Goal: Information Seeking & Learning: Understand process/instructions

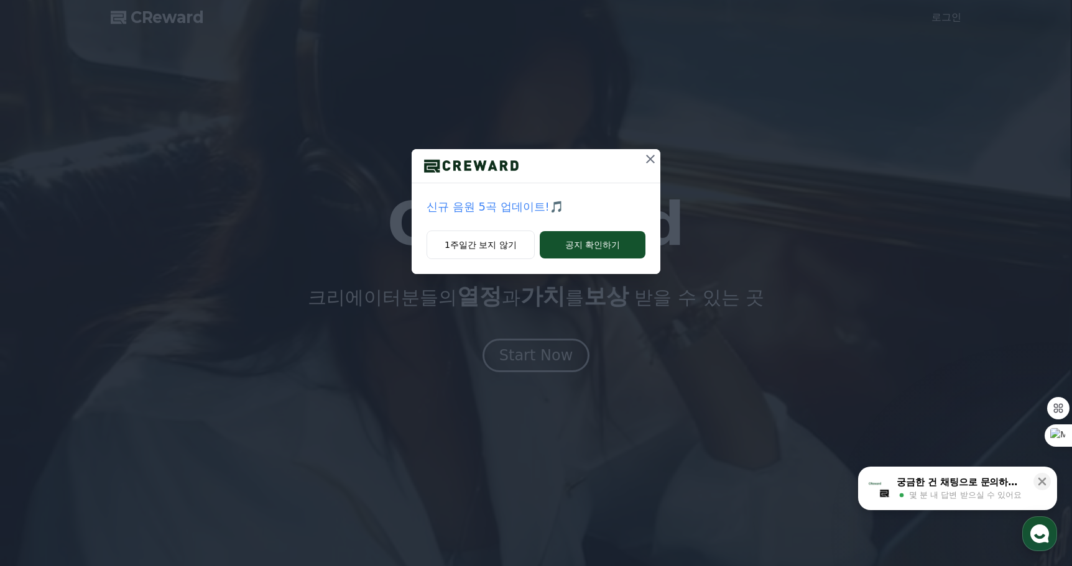
click at [652, 157] on icon at bounding box center [650, 159] width 9 height 9
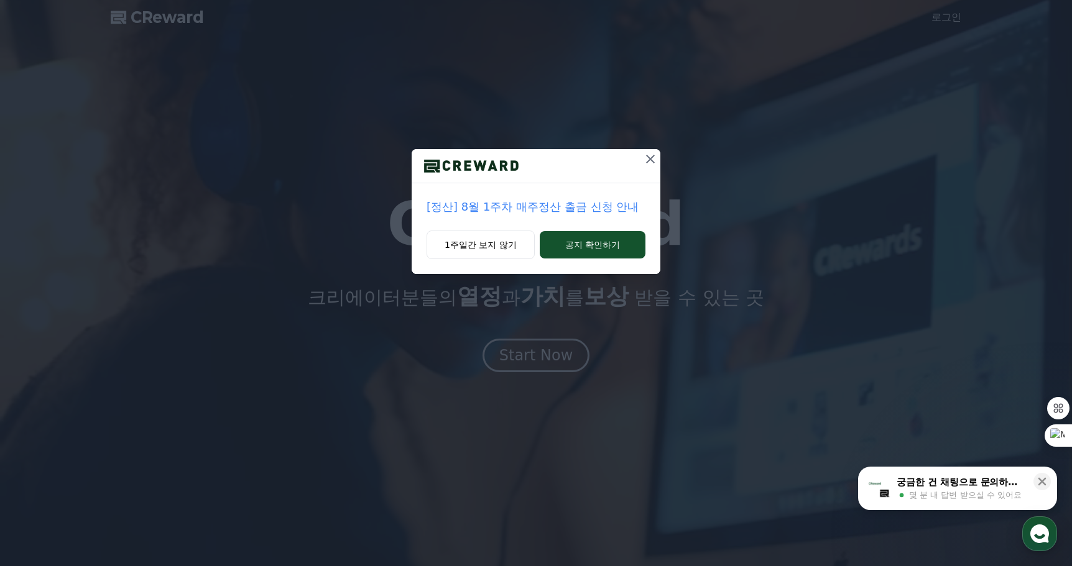
click at [652, 157] on icon at bounding box center [650, 159] width 9 height 9
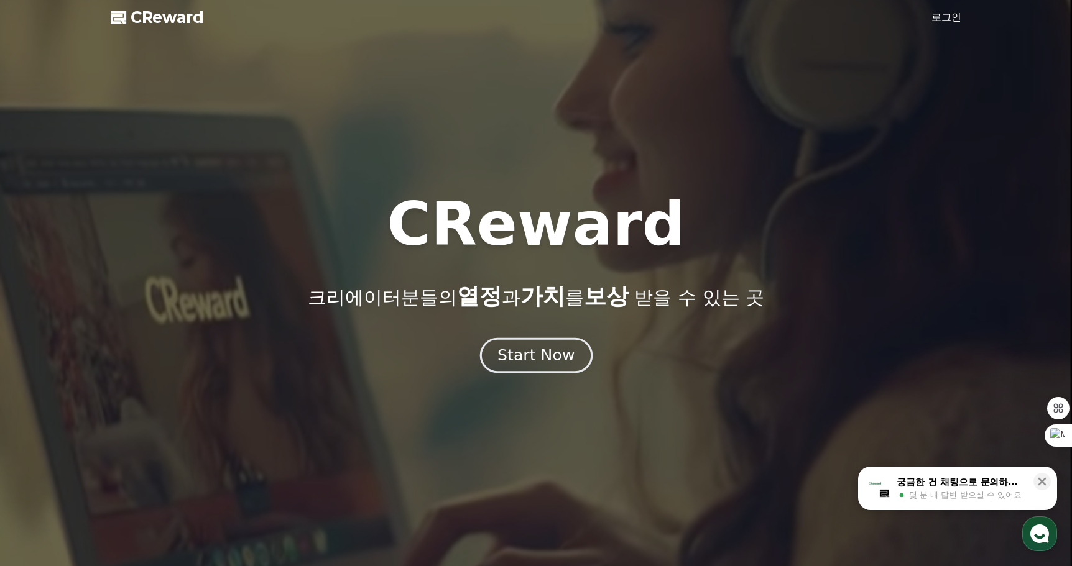
click at [541, 352] on div "Start Now" at bounding box center [535, 355] width 77 height 21
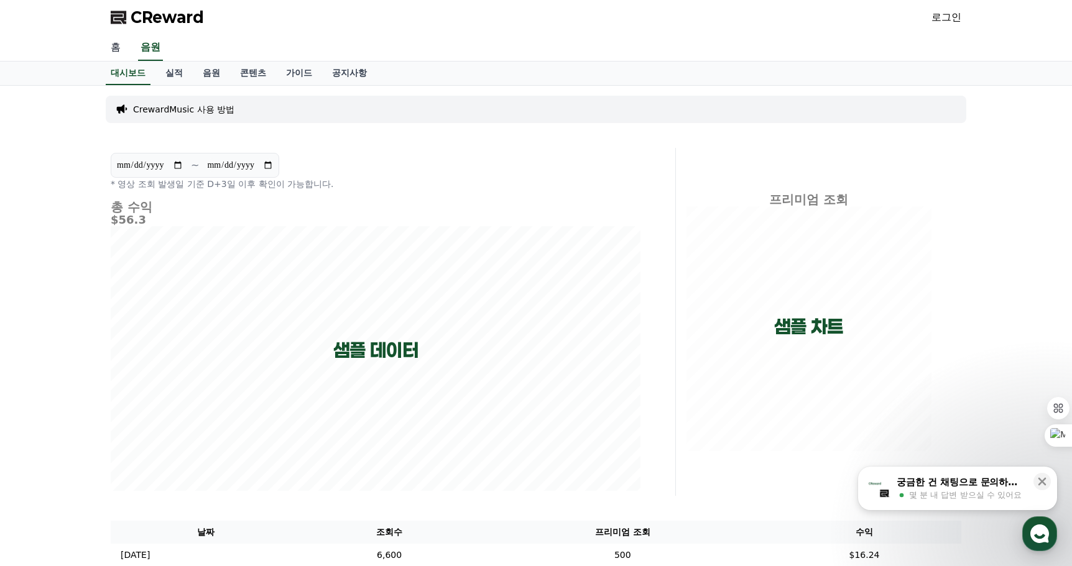
click at [116, 48] on link "홈" at bounding box center [116, 48] width 30 height 26
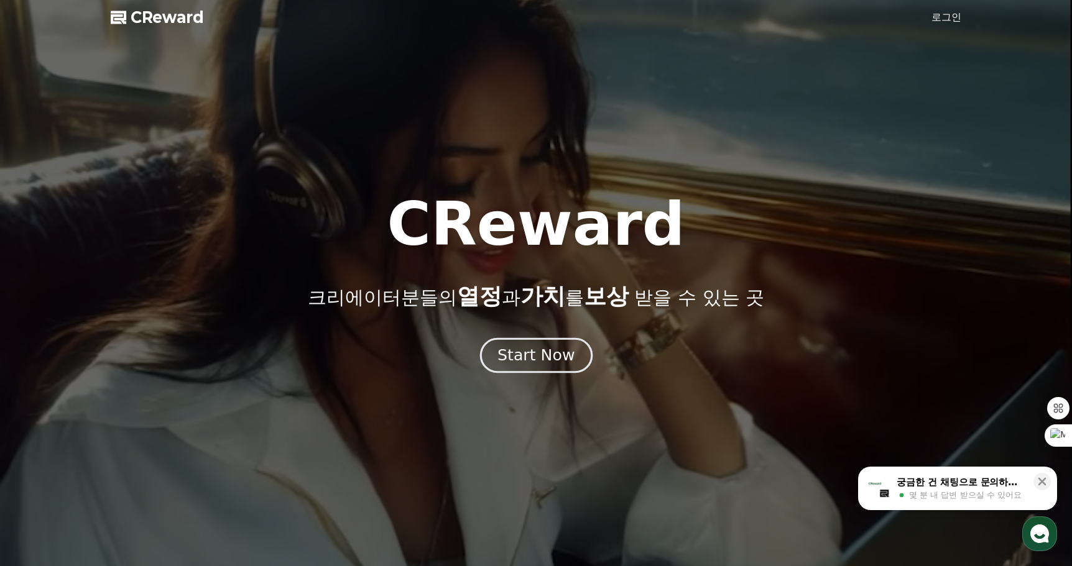
click at [543, 352] on div "Start Now" at bounding box center [535, 355] width 77 height 21
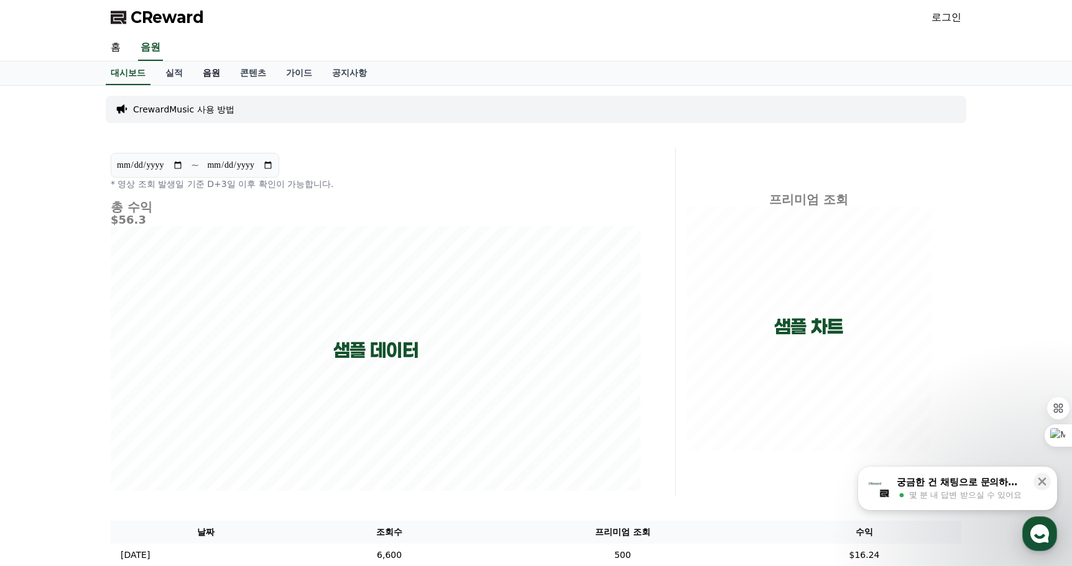
click at [212, 78] on link "음원" at bounding box center [211, 74] width 37 height 24
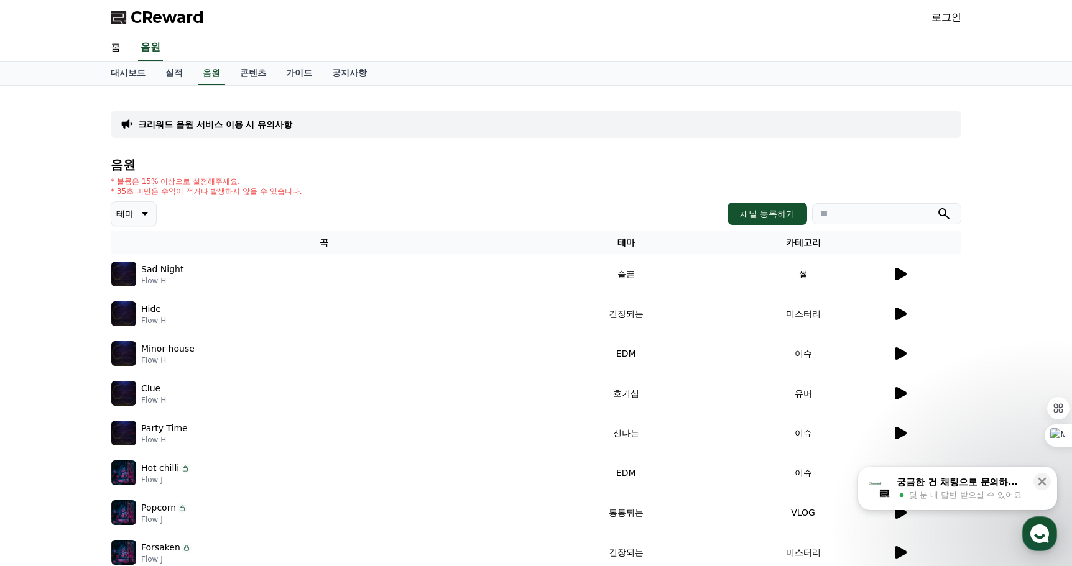
drag, startPoint x: 394, startPoint y: 201, endPoint x: 421, endPoint y: 196, distance: 27.7
click at [421, 196] on div "음원 * 볼륨은 15% 이상으로 설정해주세요. * 35초 미만은 수익이 적거나 발생하지 않을 수 있습니다. 테마 채널 등록하기 곡 테마 카테고…" at bounding box center [536, 417] width 851 height 519
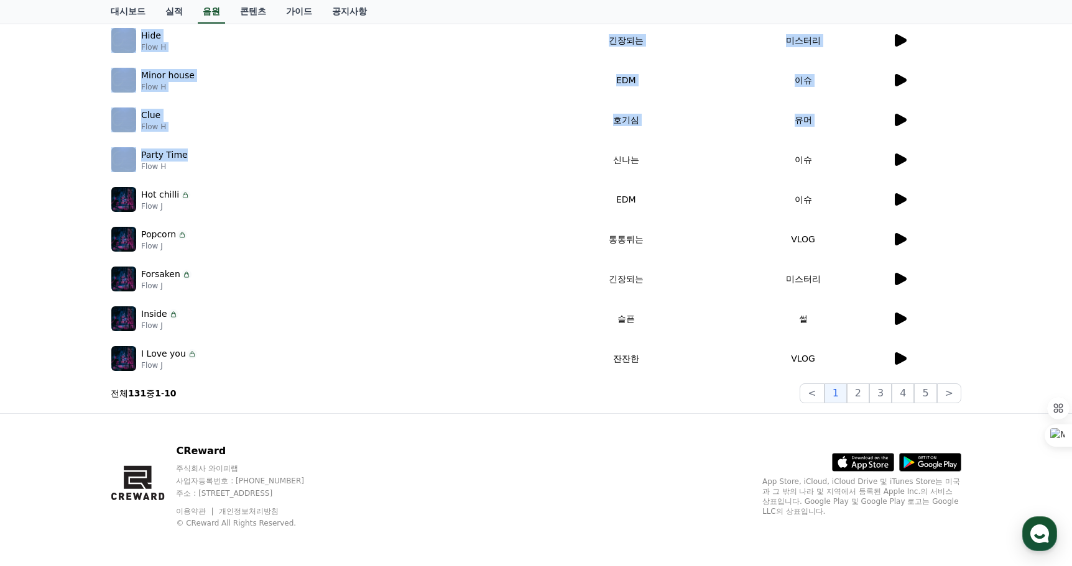
scroll to position [275, 0]
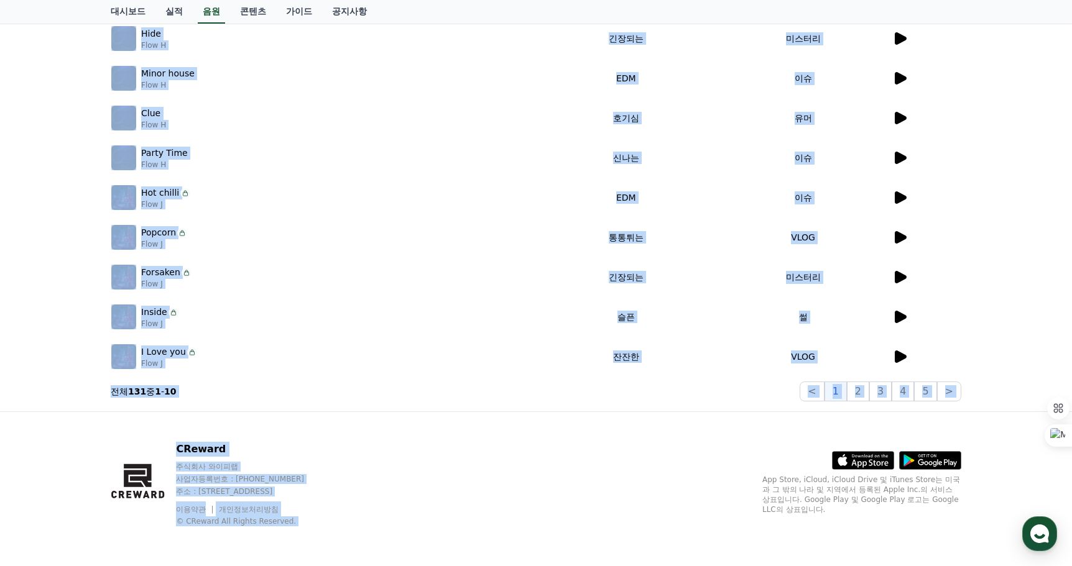
drag, startPoint x: 804, startPoint y: 151, endPoint x: 484, endPoint y: 448, distance: 436.0
click at [600, 468] on div "CReward 로그인 홈 음원 대시보드 실적 음원 콘텐츠 가이드 공지사항 크리워드 음원 서비스 이용 시 유의사항 음원 * 볼륨은 15% 이상으…" at bounding box center [536, 146] width 1072 height 842
click at [482, 446] on div "CReward 주식회사 와이피랩 사업자등록번호 : 655-81-03655 주소 : 경기도 김포시 양촌읍 양곡로 495, 3층 305-비이16호…" at bounding box center [536, 489] width 870 height 154
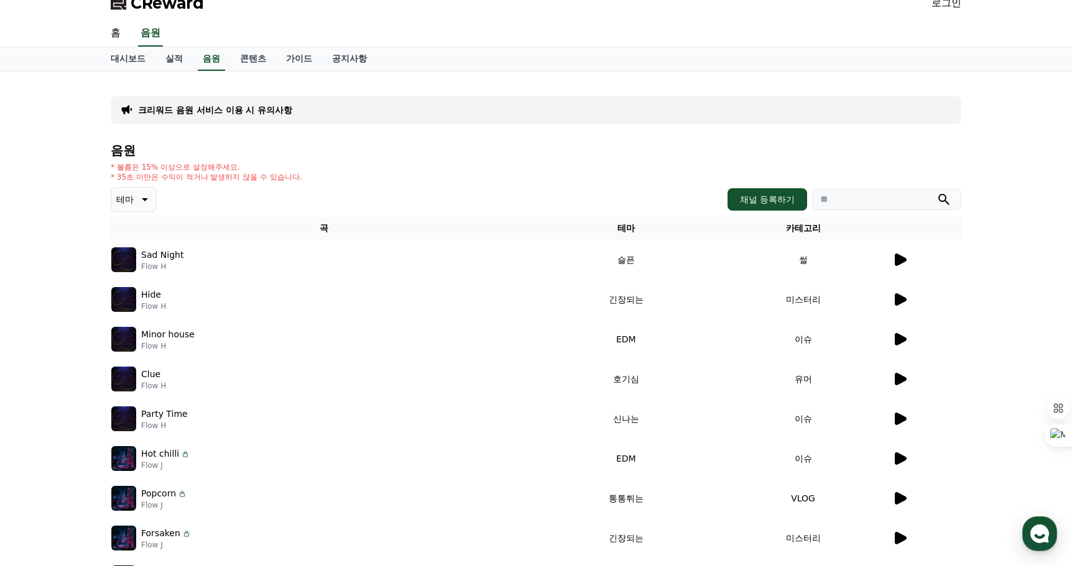
scroll to position [0, 0]
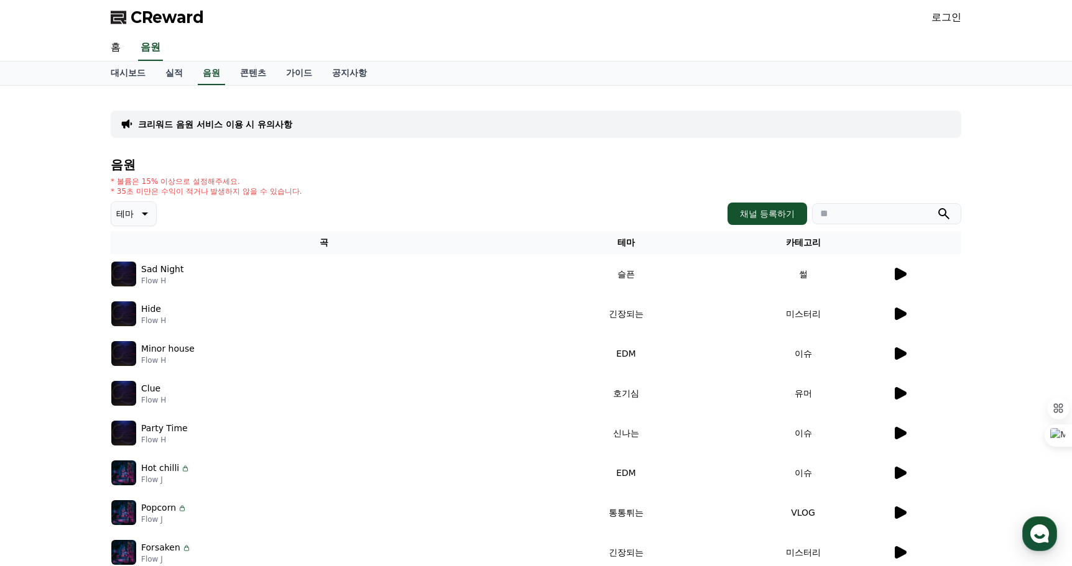
click at [136, 218] on button "테마" at bounding box center [134, 213] width 46 height 25
click at [134, 283] on button "감동적인" at bounding box center [135, 283] width 45 height 27
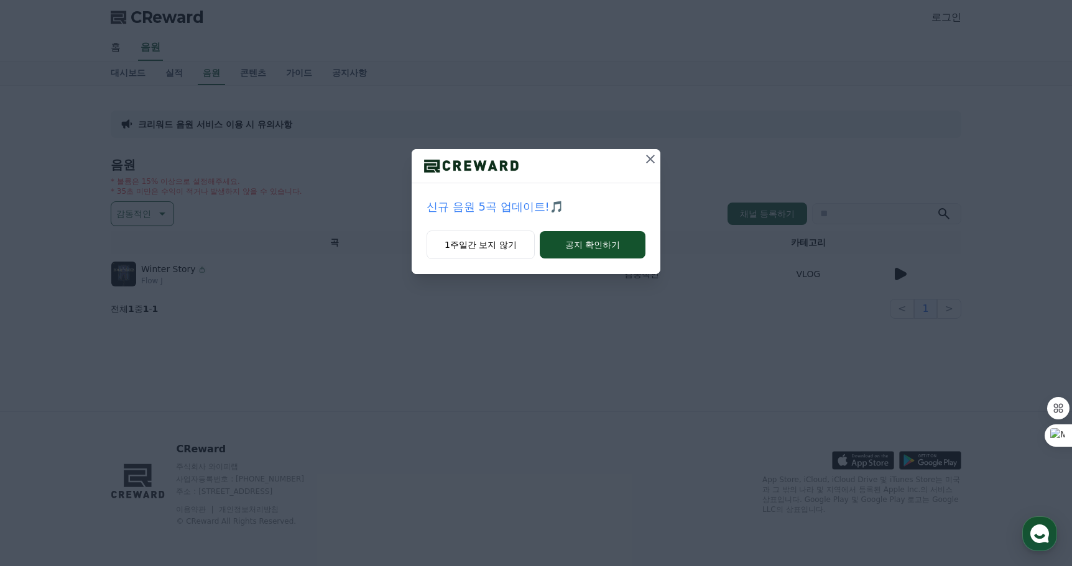
click at [648, 156] on icon at bounding box center [650, 159] width 15 height 15
click at [650, 159] on icon at bounding box center [650, 159] width 9 height 9
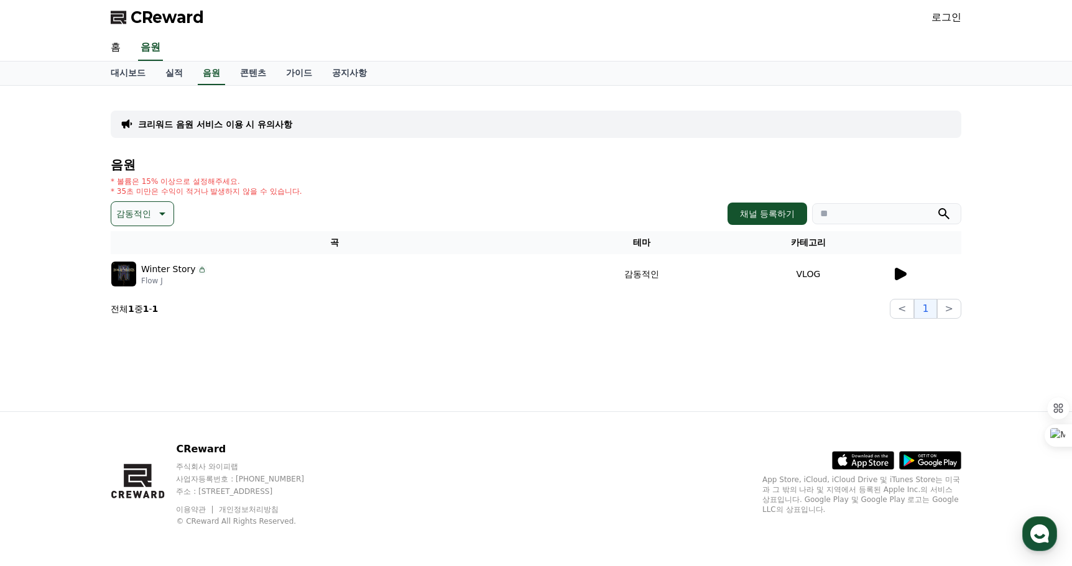
click at [898, 270] on icon at bounding box center [901, 274] width 12 height 12
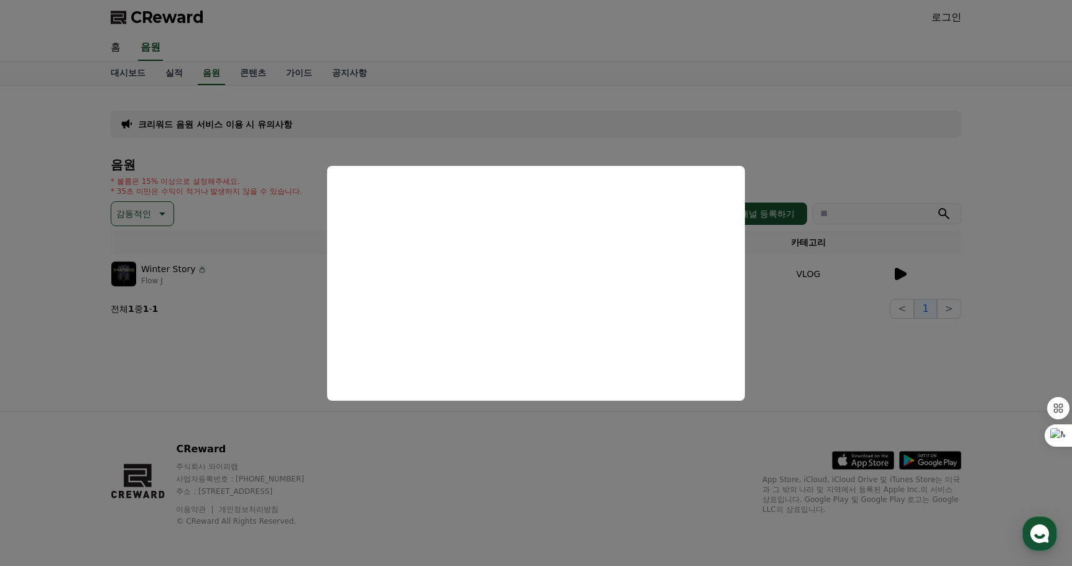
click at [512, 463] on button "close modal" at bounding box center [536, 283] width 1072 height 566
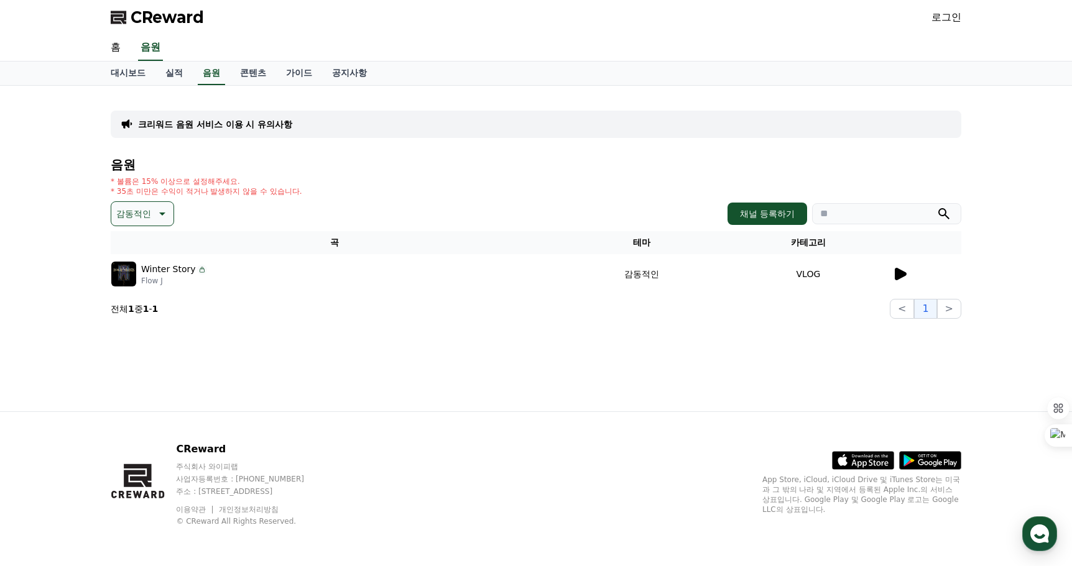
click at [430, 372] on div "크리워드 음원 서비스 이용 시 유의사항 음원 * 볼륨은 15% 이상으로 설정해주세요. * 35초 미만은 수익이 적거나 발생하지 않을 수 있습니…" at bounding box center [536, 249] width 870 height 326
click at [260, 75] on link "콘텐츠" at bounding box center [253, 74] width 46 height 24
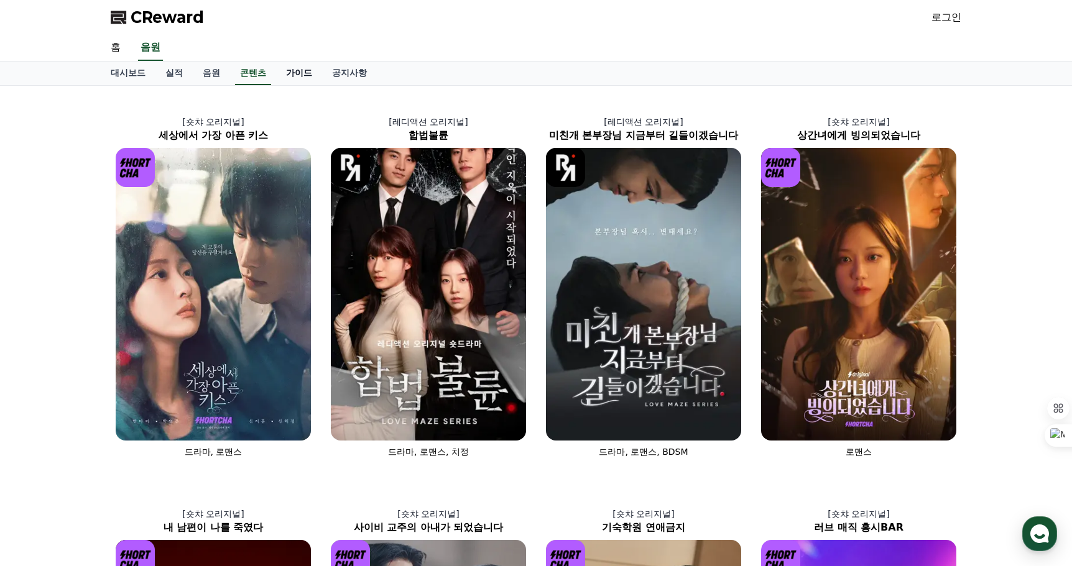
click at [301, 75] on link "가이드" at bounding box center [299, 74] width 46 height 24
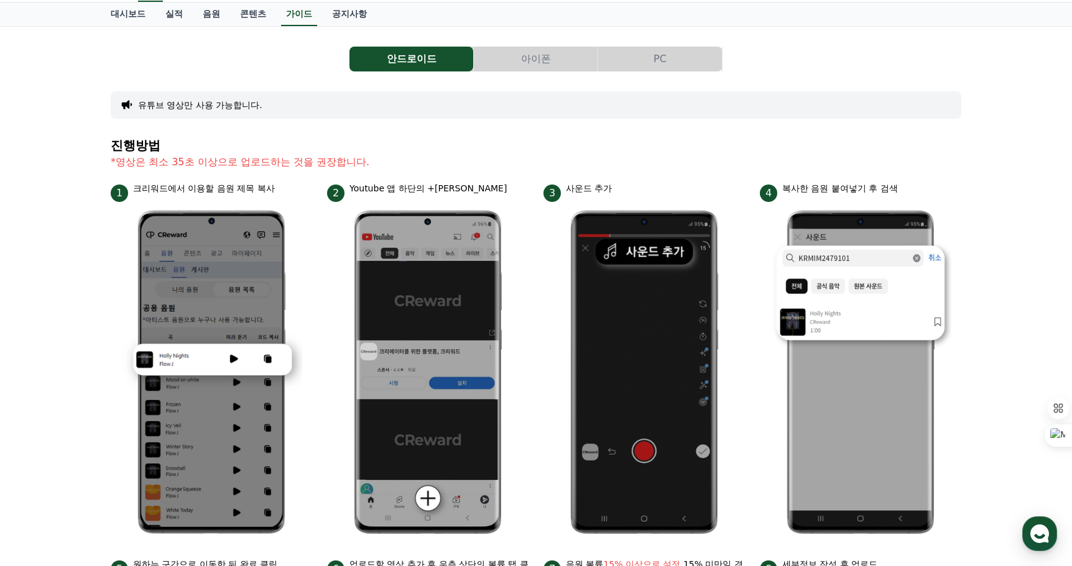
scroll to position [124, 0]
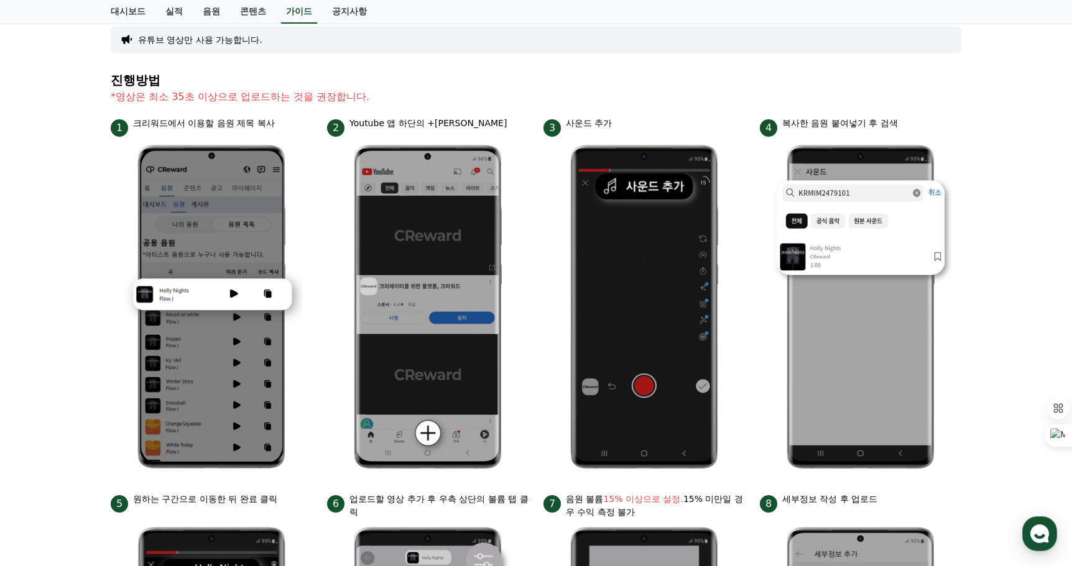
drag, startPoint x: 139, startPoint y: 126, endPoint x: 193, endPoint y: 86, distance: 67.0
click at [193, 86] on div "진행방법 *영상은 최소 35초 이상으로 업로드하는 것을 권장합니다. 1 크리워드에서 이용할 음원 제목 복사 2 Youtube 앱 하단의 +버튼…" at bounding box center [536, 466] width 851 height 787
click at [193, 86] on h4 "진행방법" at bounding box center [536, 80] width 851 height 14
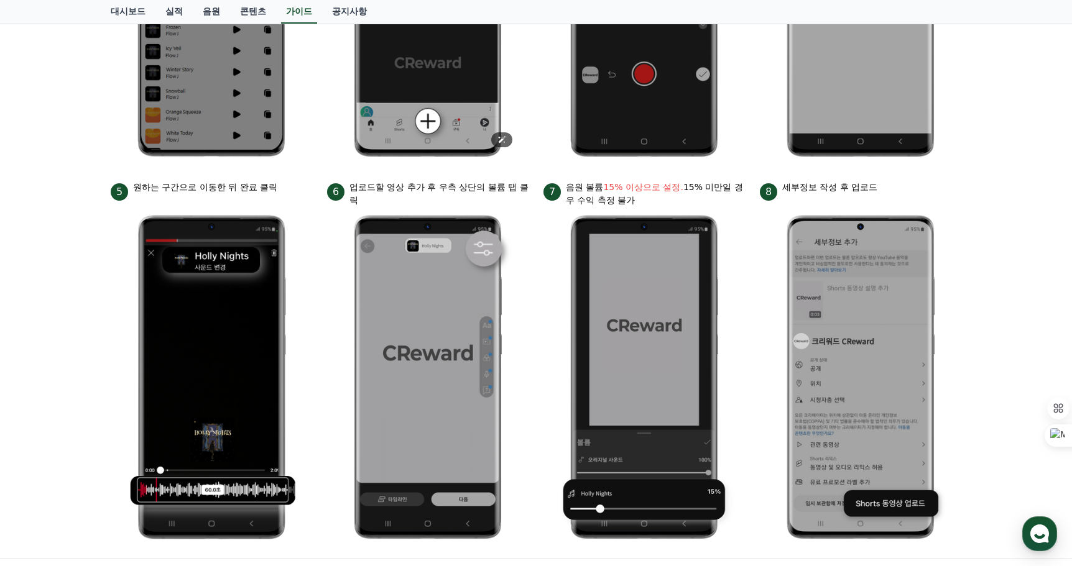
scroll to position [435, 0]
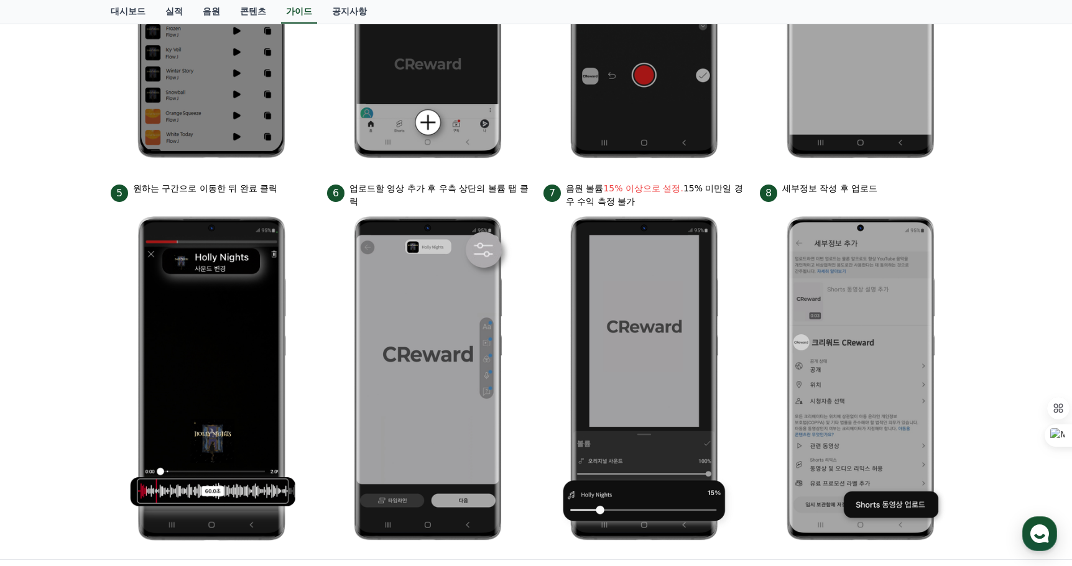
drag, startPoint x: 343, startPoint y: 187, endPoint x: 924, endPoint y: 201, distance: 580.9
click at [924, 201] on ul "1 크리워드에서 이용할 음원 제목 복사 2 Youtube 앱 하단의 +버튼 클릭 3 사운드 추가 4 복사한 음원 붙여넣기 후 검색 5 원하는 …" at bounding box center [536, 178] width 851 height 744
click at [926, 195] on div "8 세부정보 작성 후 업로드" at bounding box center [860, 192] width 201 height 20
click at [977, 199] on div "안드로이드 아이폰 PC 유튜브 영상만 사용 가능합니다. 진행방법 *영상은 최소 35초 이상으로 업로드하는 것을 권장합니다. 1 크리워드에서 이…" at bounding box center [536, 105] width 1072 height 909
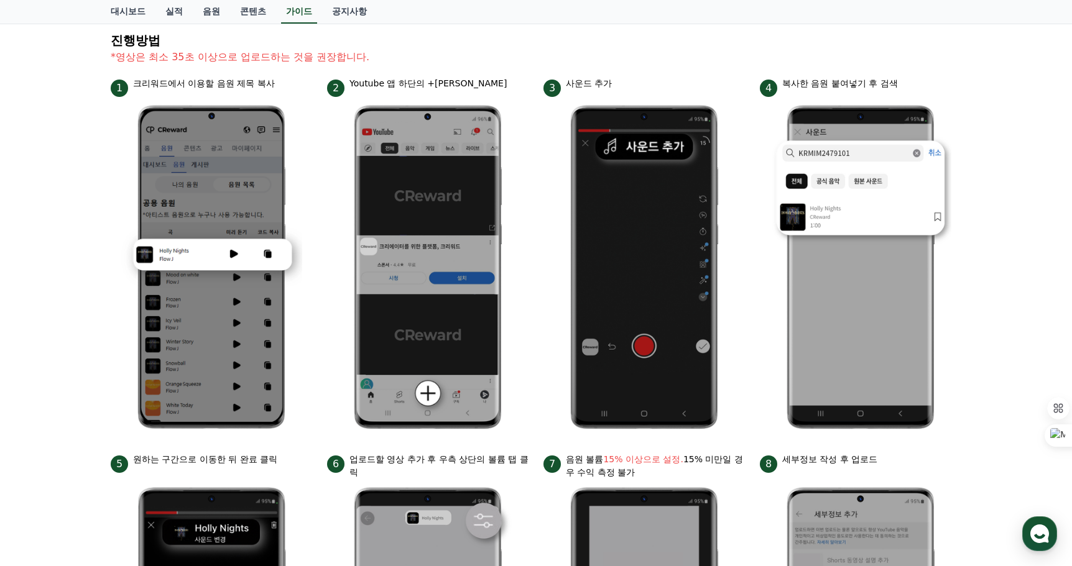
scroll to position [0, 0]
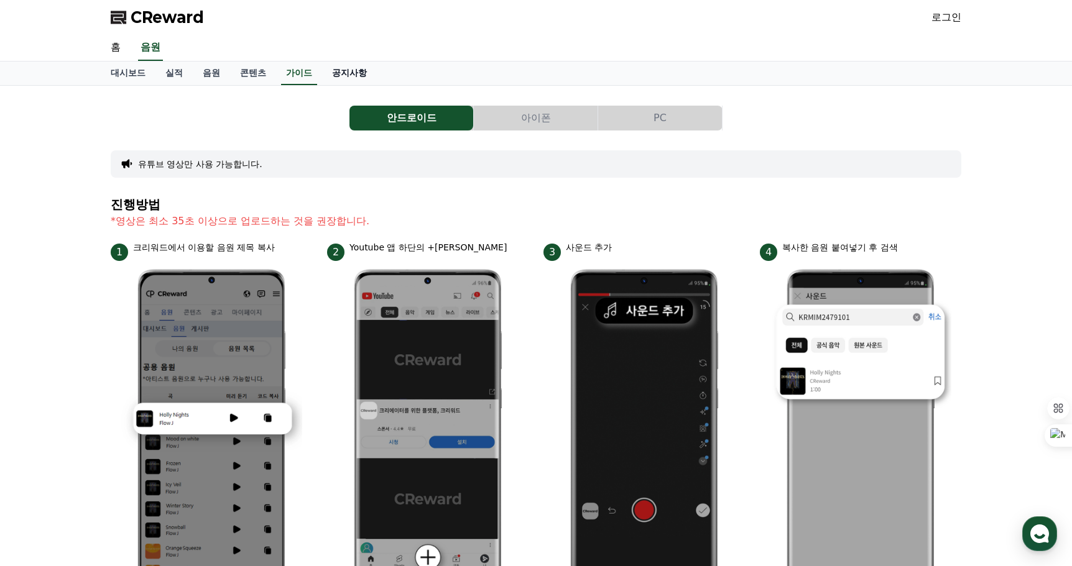
click at [343, 76] on link "공지사항" at bounding box center [349, 74] width 55 height 24
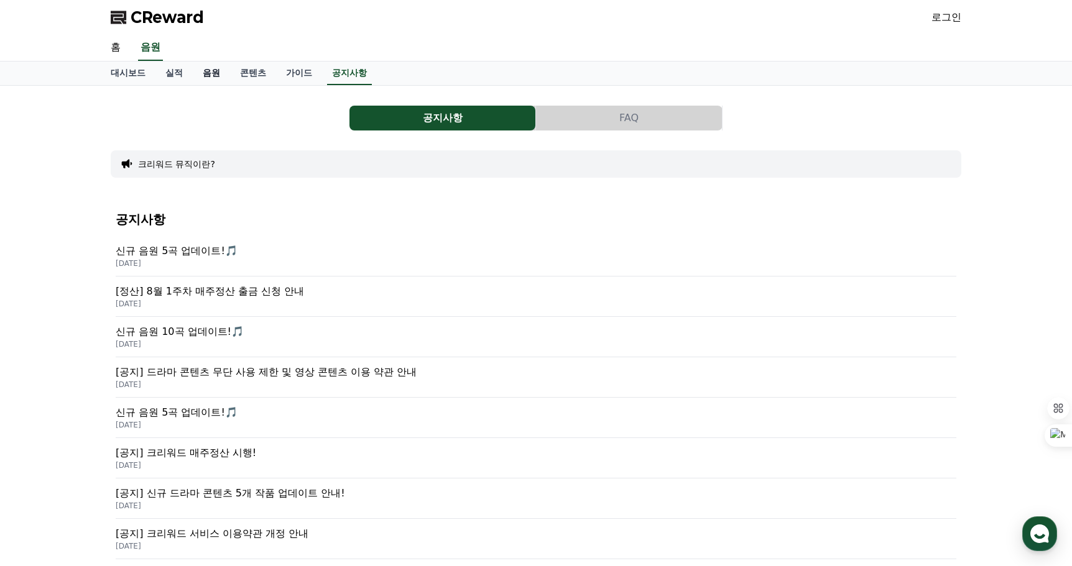
click at [221, 77] on link "음원" at bounding box center [211, 74] width 37 height 24
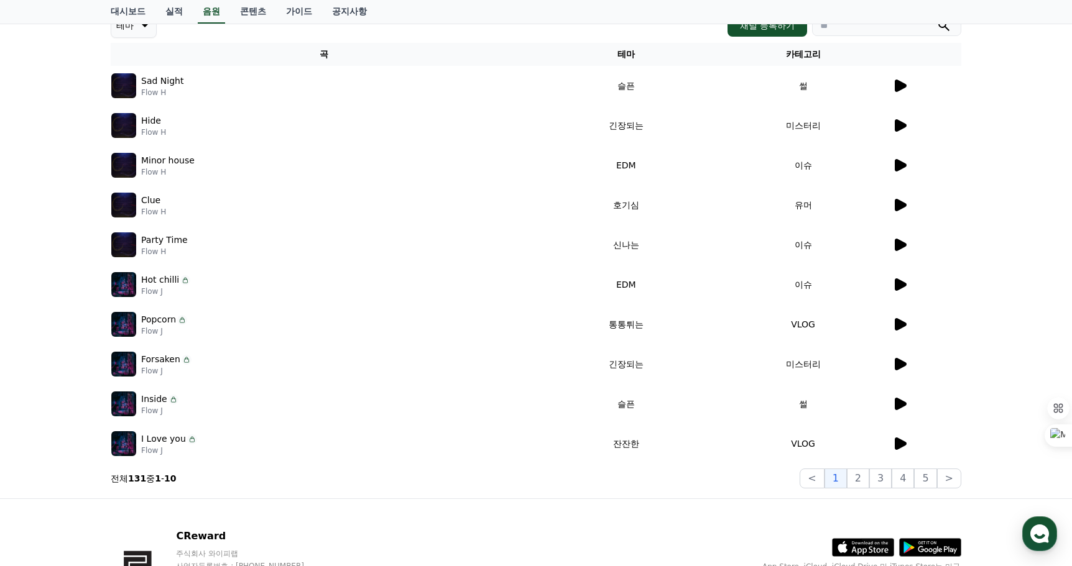
scroll to position [275, 0]
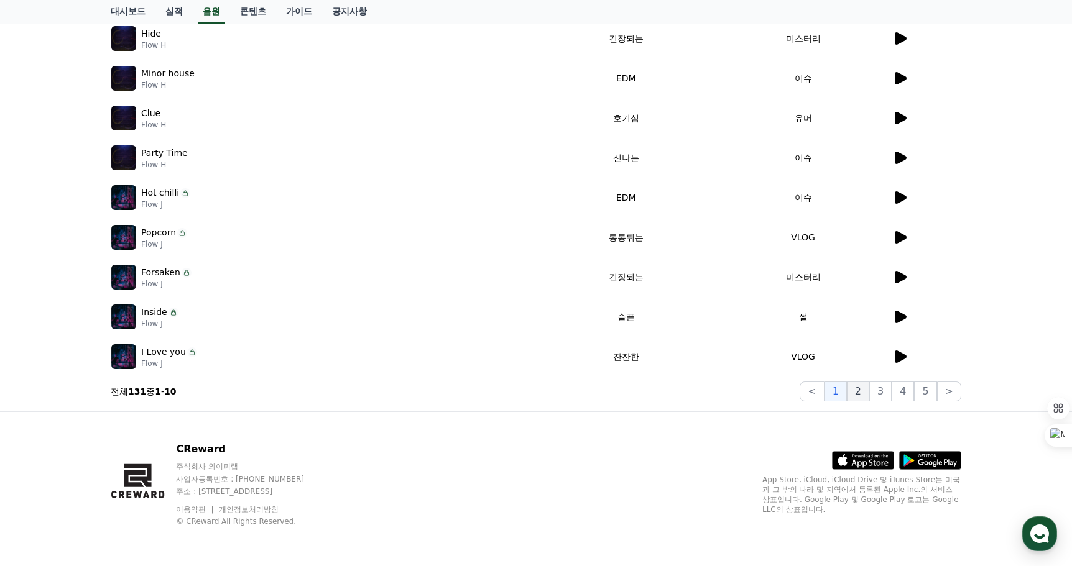
click at [869, 396] on button "2" at bounding box center [880, 392] width 22 height 20
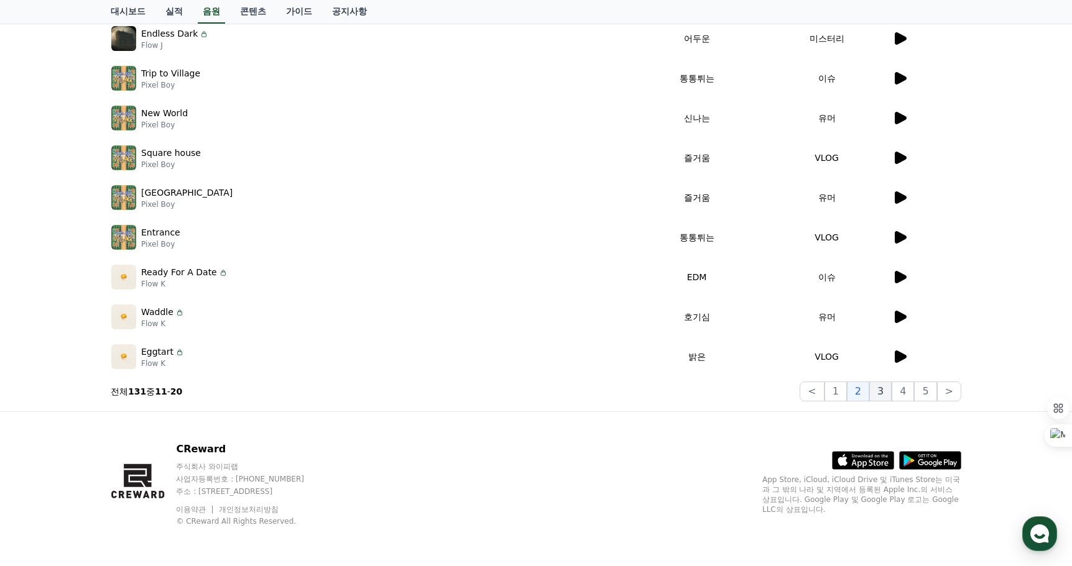
click at [914, 394] on button "3" at bounding box center [925, 392] width 22 height 20
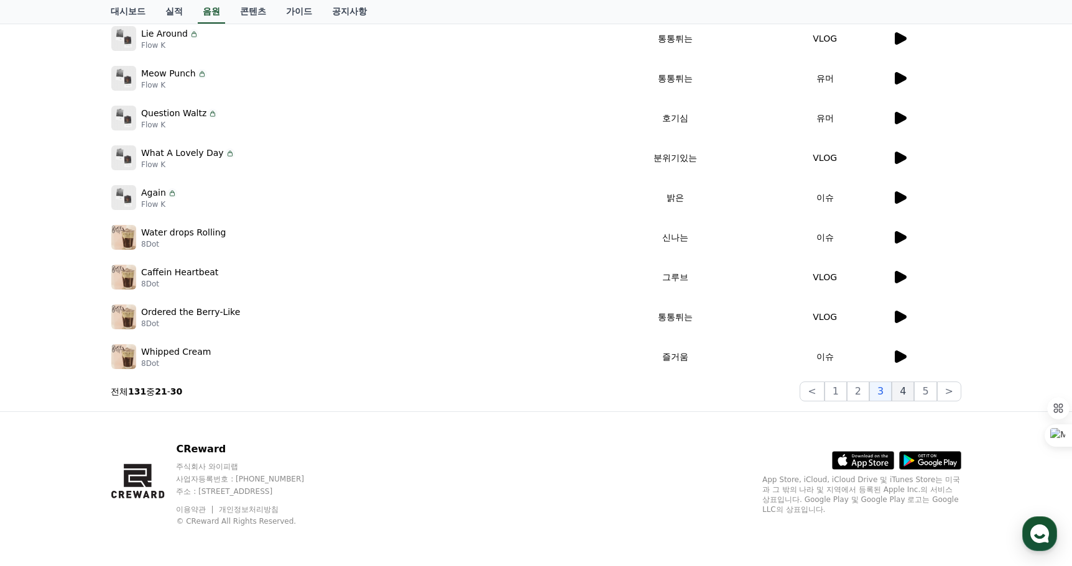
click at [913, 391] on button "4" at bounding box center [903, 392] width 22 height 20
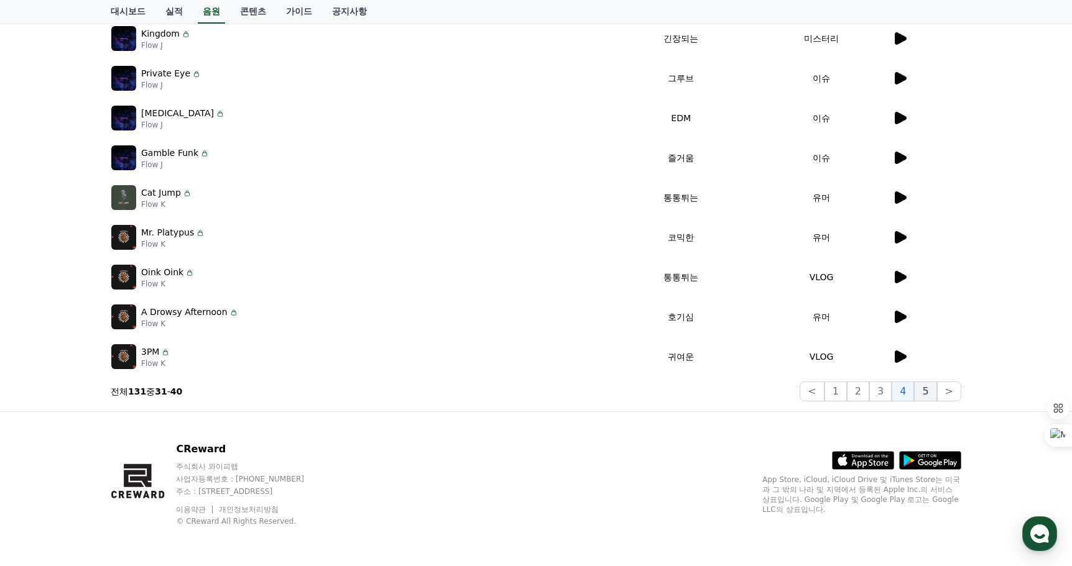
click at [933, 392] on button "5" at bounding box center [925, 392] width 22 height 20
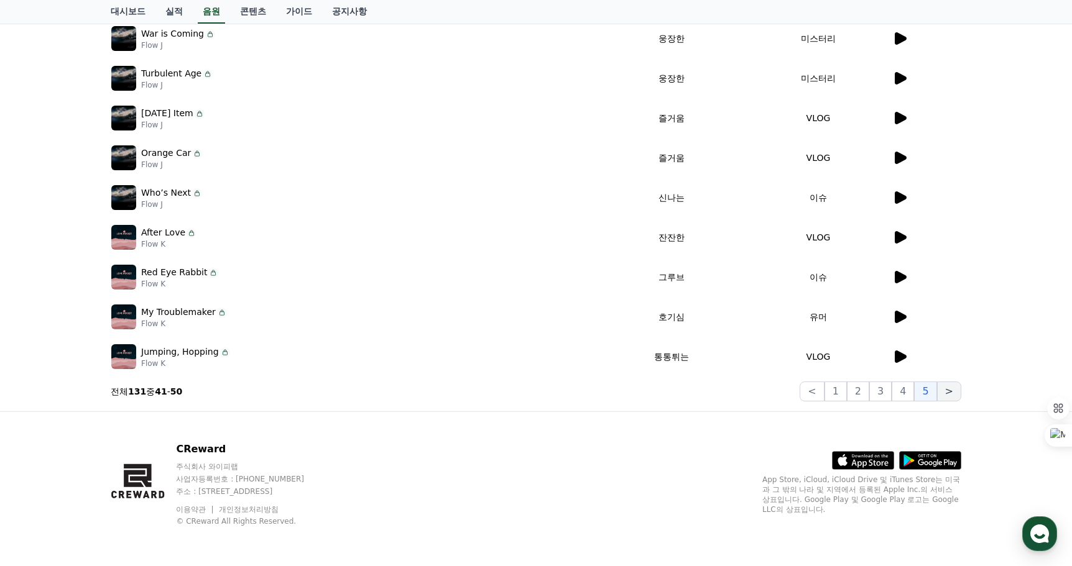
click at [946, 393] on button ">" at bounding box center [949, 392] width 24 height 20
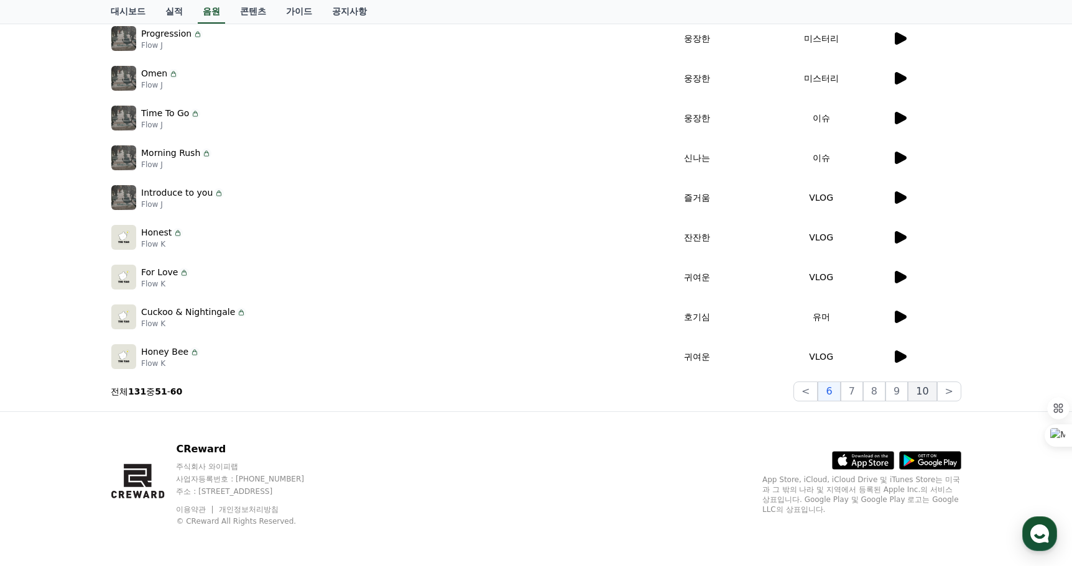
click at [911, 392] on button "10" at bounding box center [922, 392] width 29 height 20
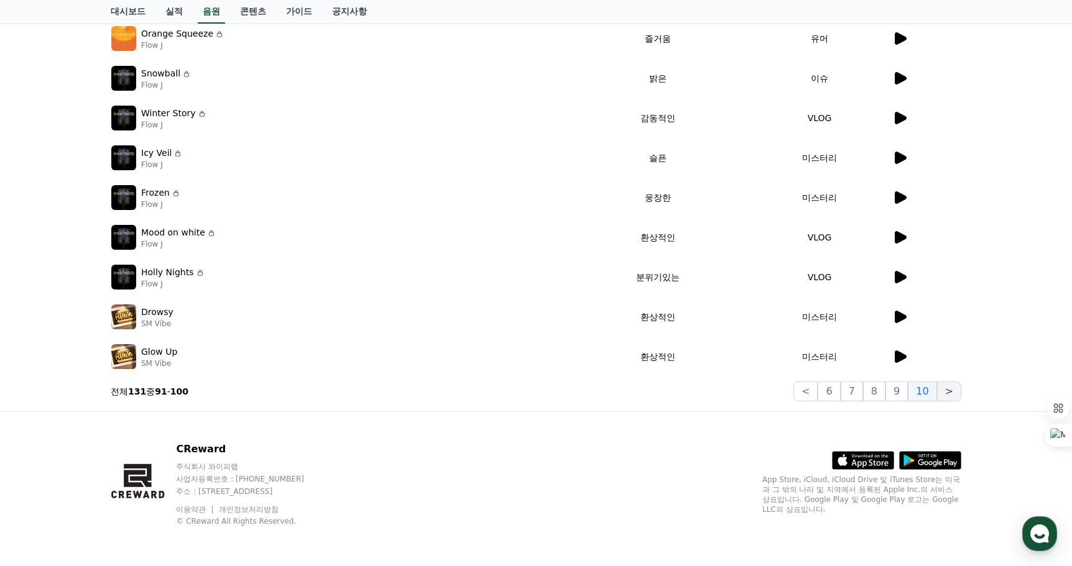
click at [947, 390] on button ">" at bounding box center [949, 392] width 24 height 20
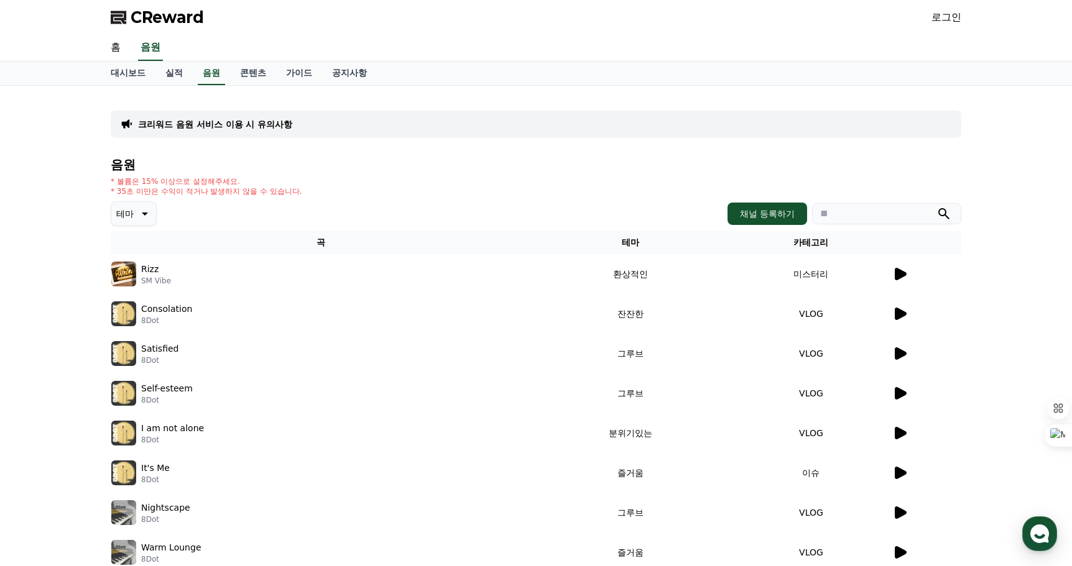
click at [129, 218] on p "테마" at bounding box center [124, 213] width 17 height 17
click at [891, 219] on input "search" at bounding box center [886, 213] width 149 height 21
click at [808, 245] on th "카테고리" at bounding box center [811, 242] width 161 height 23
click at [804, 277] on td "미스터리" at bounding box center [811, 274] width 161 height 40
click at [144, 216] on icon at bounding box center [143, 213] width 15 height 15
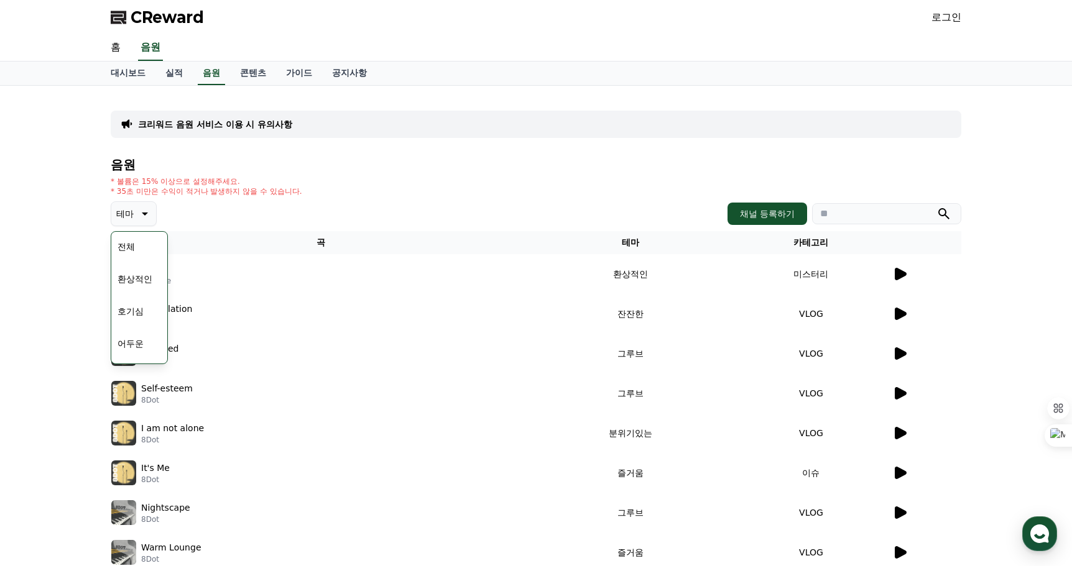
click at [121, 216] on p "테마" at bounding box center [124, 213] width 17 height 17
click at [119, 216] on p "테마" at bounding box center [124, 213] width 17 height 17
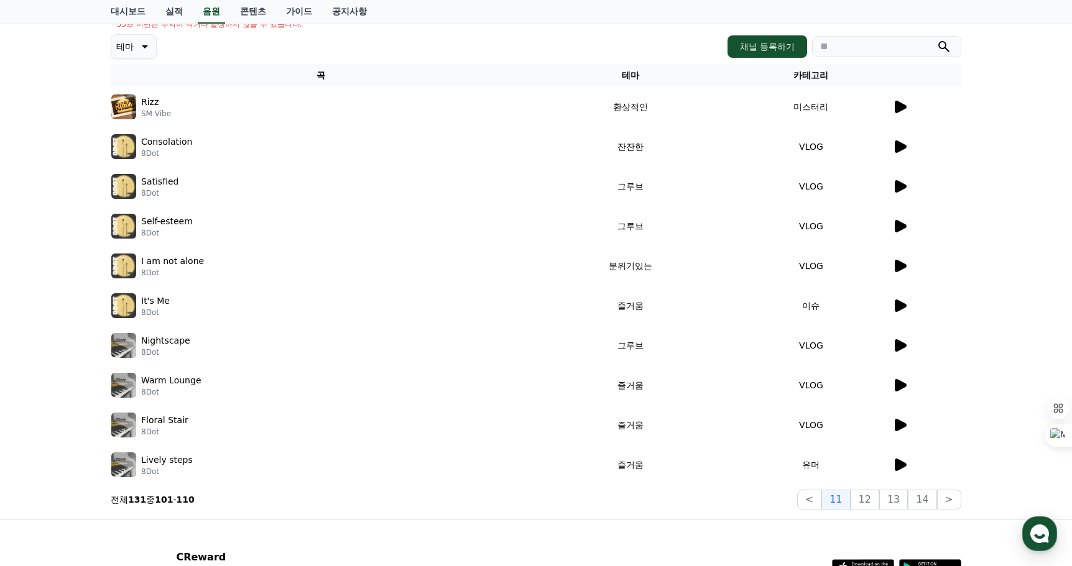
scroll to position [275, 0]
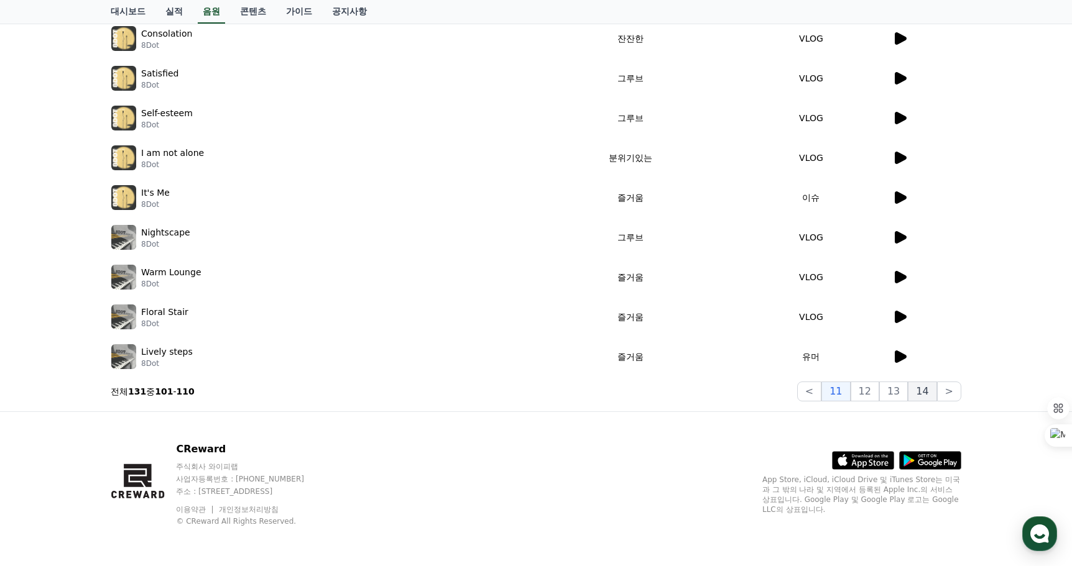
click at [922, 396] on button "14" at bounding box center [922, 392] width 29 height 20
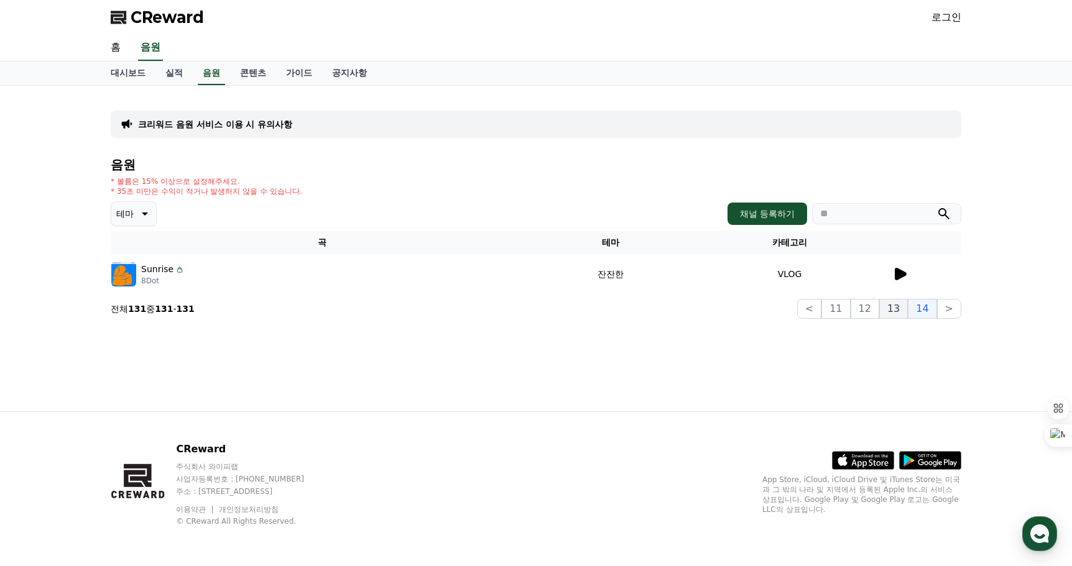
click at [937, 308] on button "13" at bounding box center [949, 309] width 24 height 20
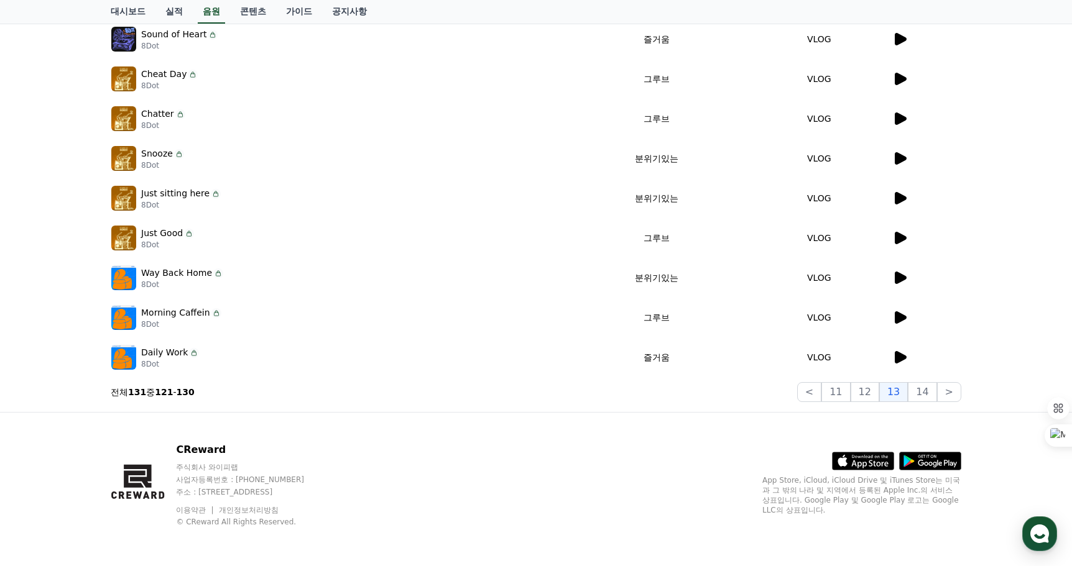
scroll to position [275, 0]
click at [863, 389] on button "12" at bounding box center [865, 392] width 29 height 20
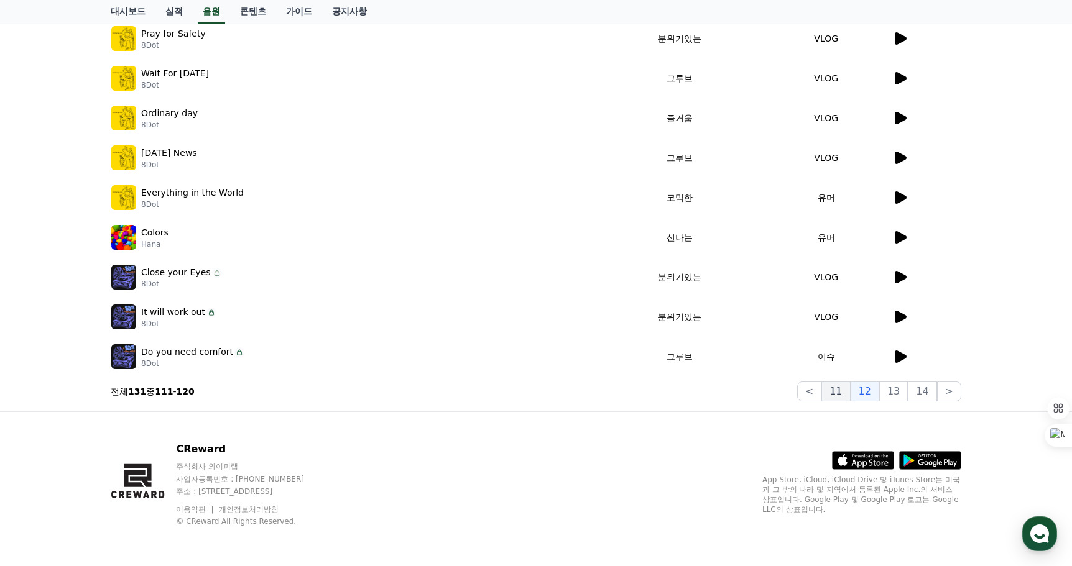
click at [837, 394] on button "11" at bounding box center [835, 392] width 29 height 20
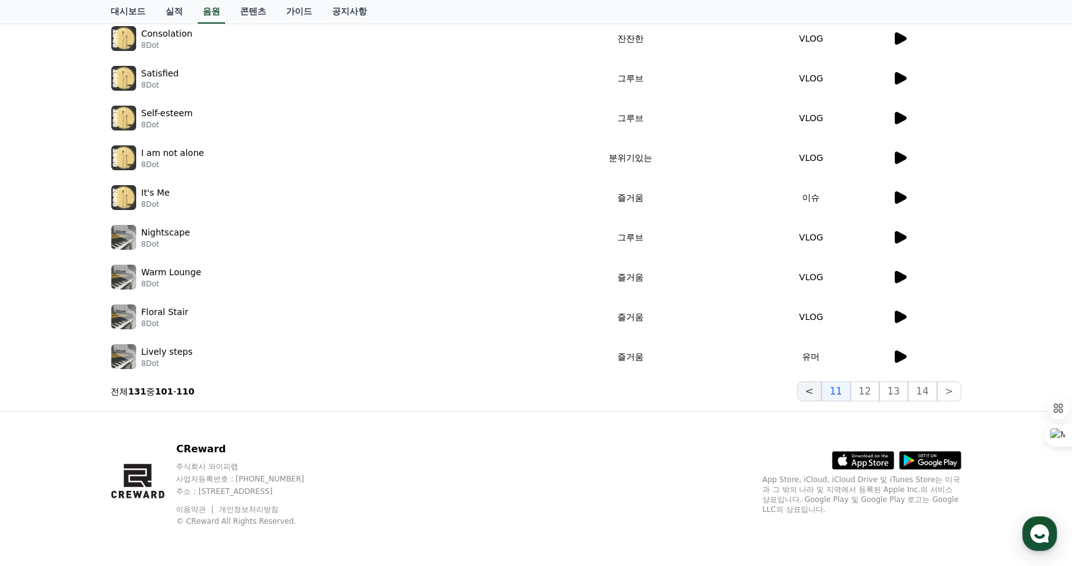
click at [821, 394] on button "<" at bounding box center [809, 392] width 24 height 20
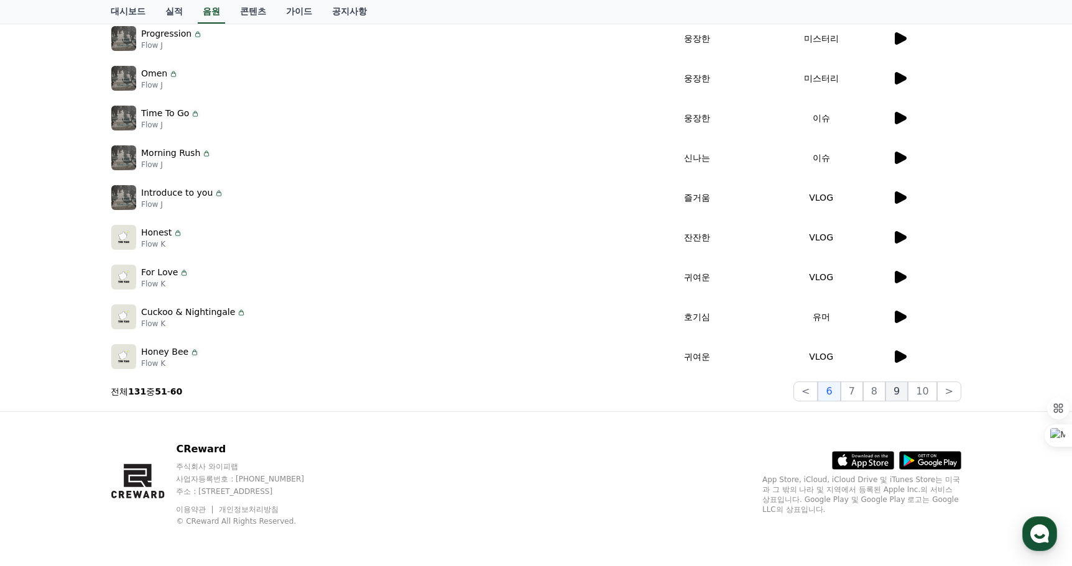
click at [897, 393] on button "9" at bounding box center [896, 392] width 22 height 20
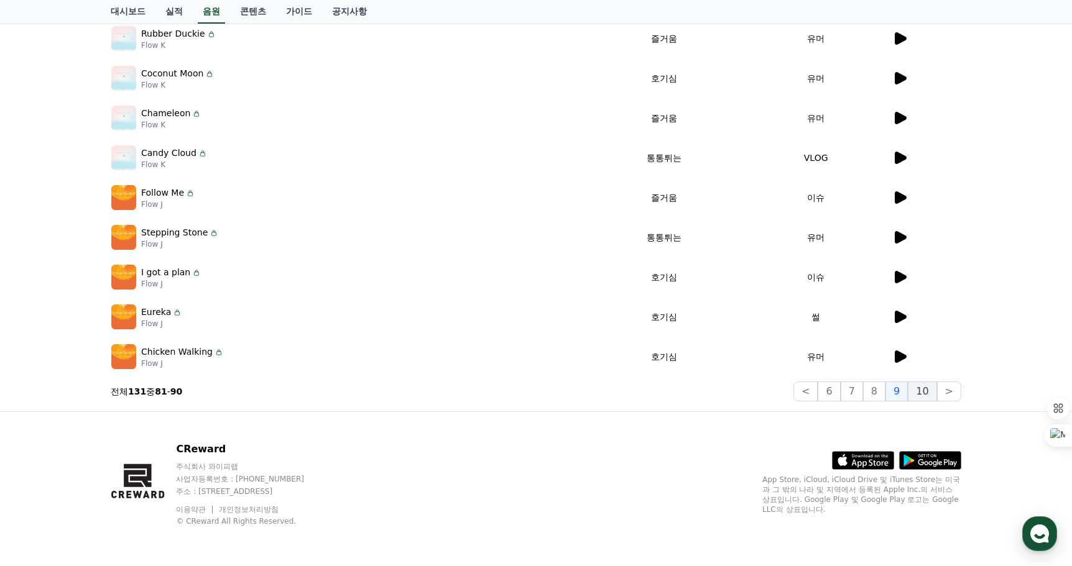
click at [923, 394] on button "10" at bounding box center [922, 392] width 29 height 20
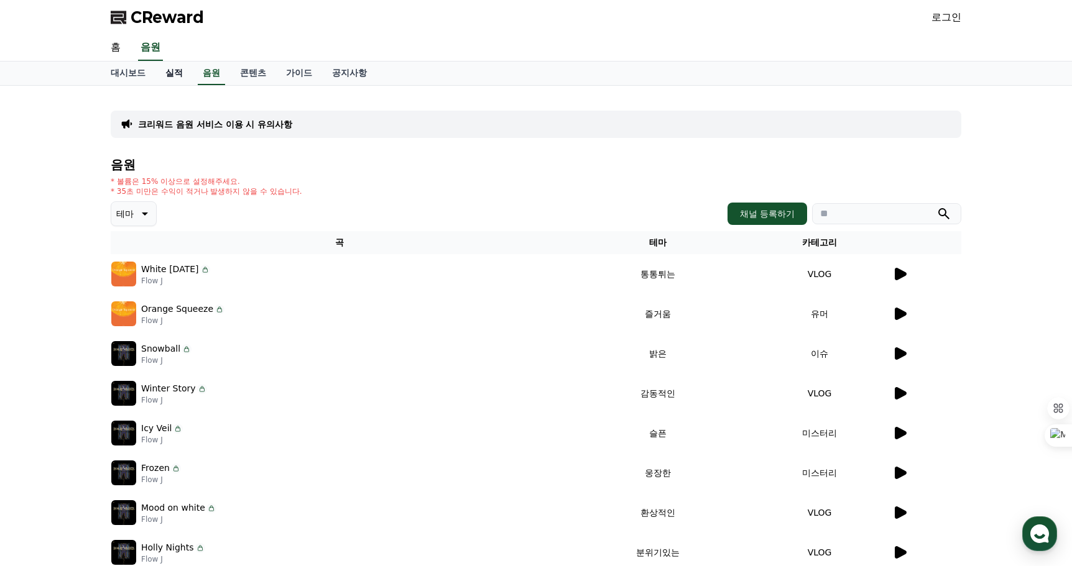
click at [186, 80] on link "실적" at bounding box center [173, 74] width 37 height 24
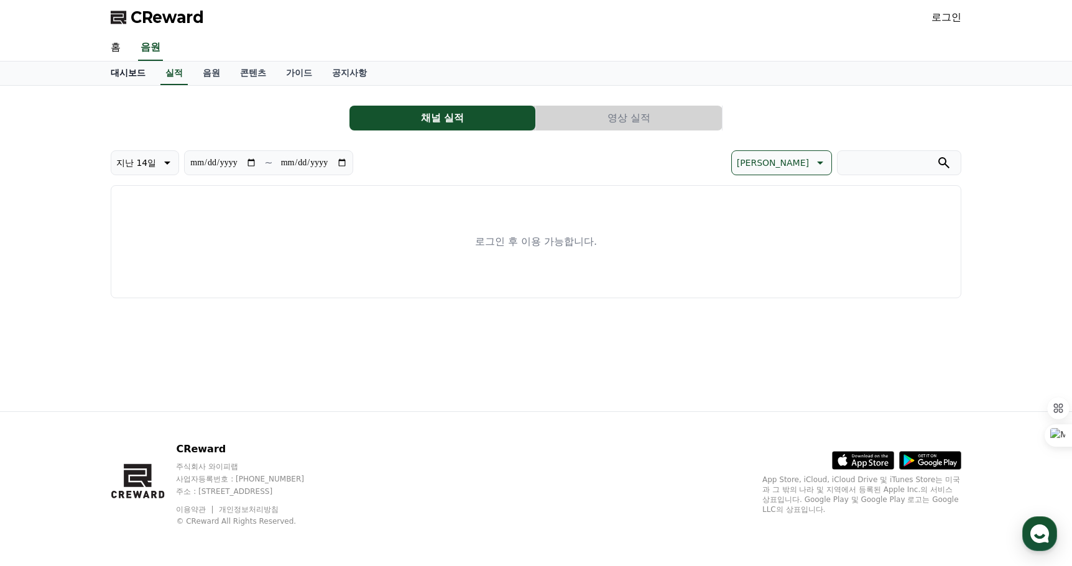
click at [124, 74] on link "대시보드" at bounding box center [128, 74] width 55 height 24
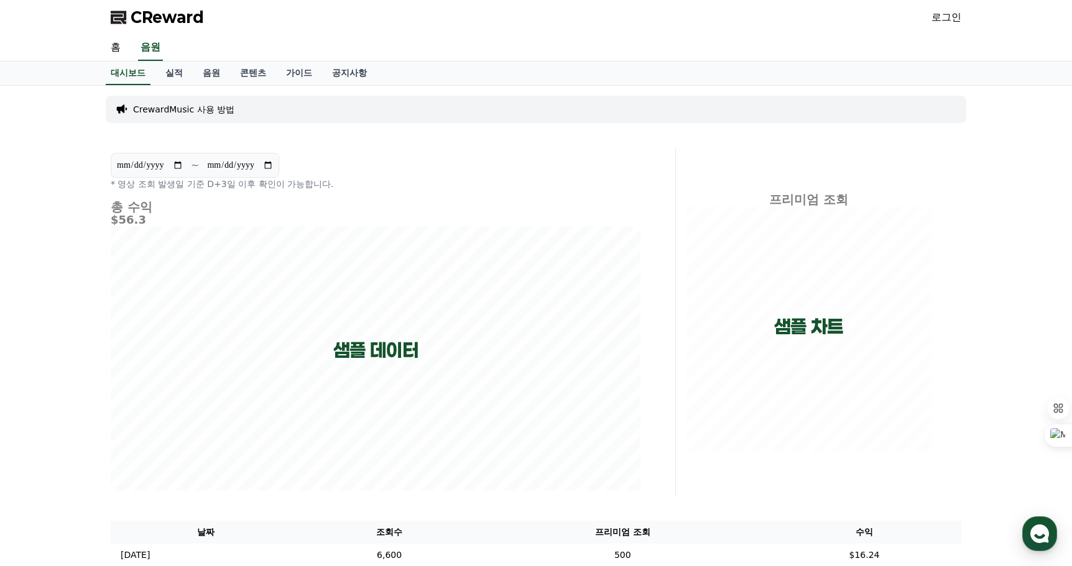
click at [154, 109] on p "CrewardMusic 사용 방법" at bounding box center [183, 109] width 101 height 12
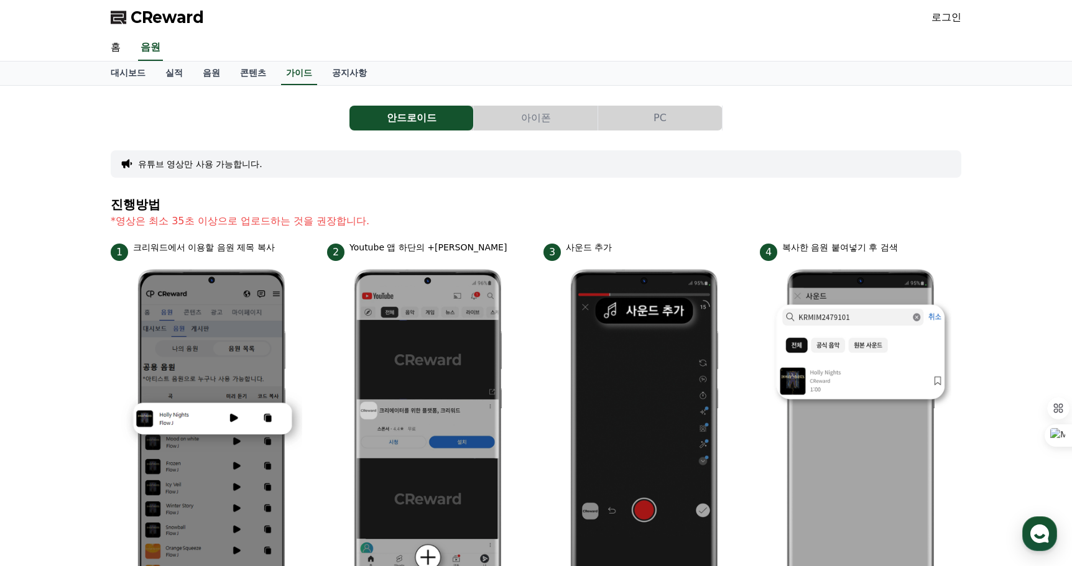
drag, startPoint x: 339, startPoint y: 221, endPoint x: 378, endPoint y: 254, distance: 50.7
click at [378, 254] on div "안드로이드 아이폰 PC 유튜브 영상만 사용 가능합니다. 진행방법 *영상은 최소 35초 이상으로 업로드하는 것을 권장합니다. 1 크리워드에서 이…" at bounding box center [536, 540] width 851 height 889
click at [356, 204] on h4 "진행방법" at bounding box center [536, 205] width 851 height 14
